Goal: Task Accomplishment & Management: Manage account settings

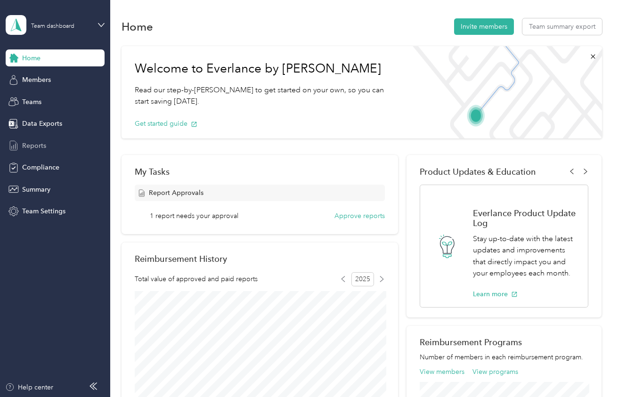
click at [41, 148] on span "Reports" at bounding box center [34, 146] width 24 height 10
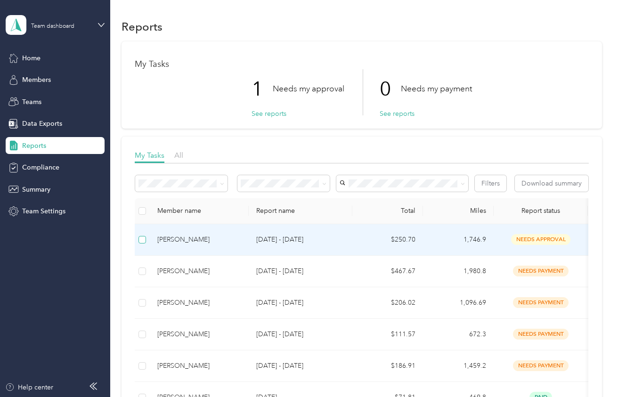
click at [145, 244] on label at bounding box center [143, 240] width 8 height 10
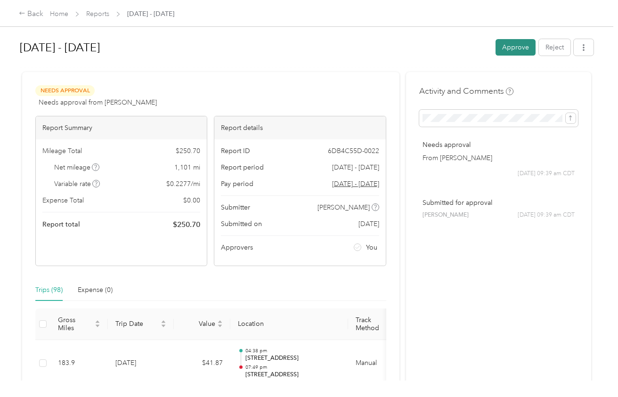
click at [518, 49] on button "Approve" at bounding box center [516, 47] width 40 height 16
click at [32, 14] on div "Back" at bounding box center [31, 13] width 25 height 11
